Goal: Task Accomplishment & Management: Manage account settings

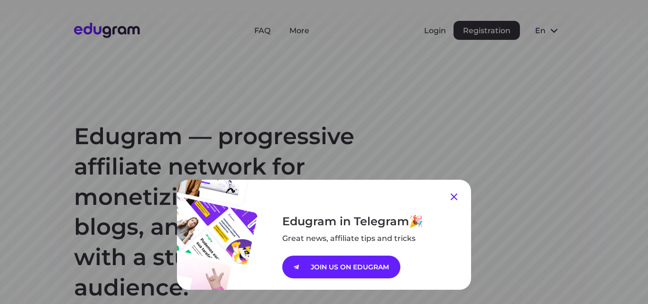
click at [455, 197] on icon at bounding box center [453, 196] width 11 height 11
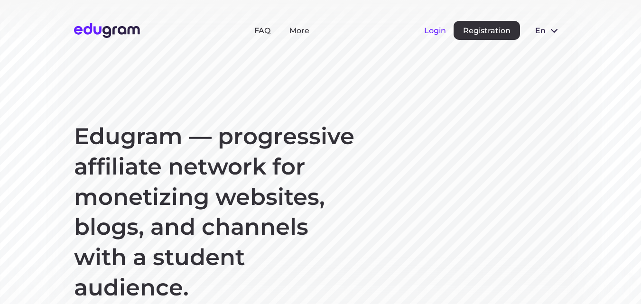
click at [428, 31] on button "Login" at bounding box center [435, 30] width 22 height 9
click at [437, 34] on button "Login" at bounding box center [435, 30] width 22 height 9
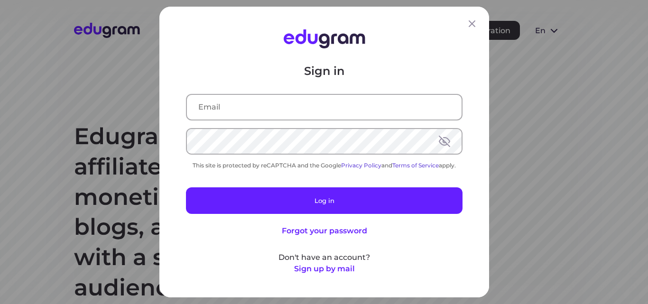
type input "[EMAIL_ADDRESS][DOMAIN_NAME]"
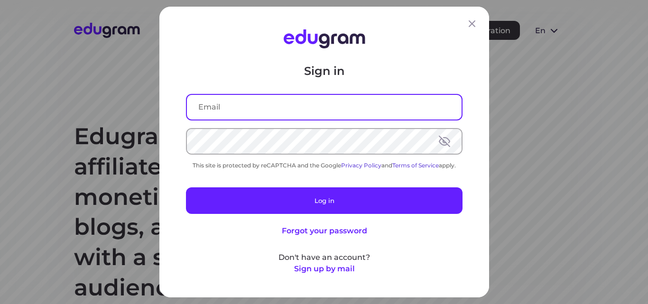
click at [279, 114] on input "text" at bounding box center [324, 107] width 275 height 25
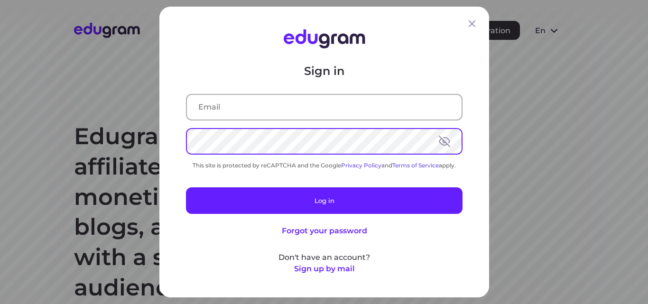
type input "[EMAIL_ADDRESS][DOMAIN_NAME]"
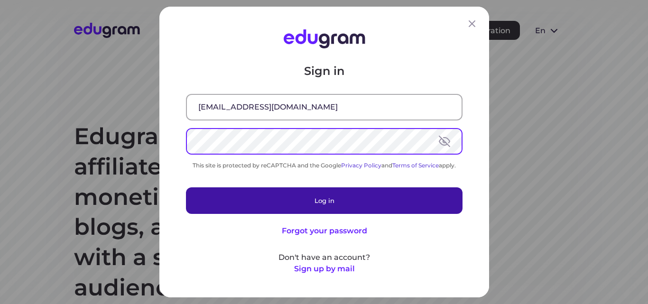
click at [314, 202] on button "Log in" at bounding box center [324, 200] width 277 height 27
